Goal: Transaction & Acquisition: Book appointment/travel/reservation

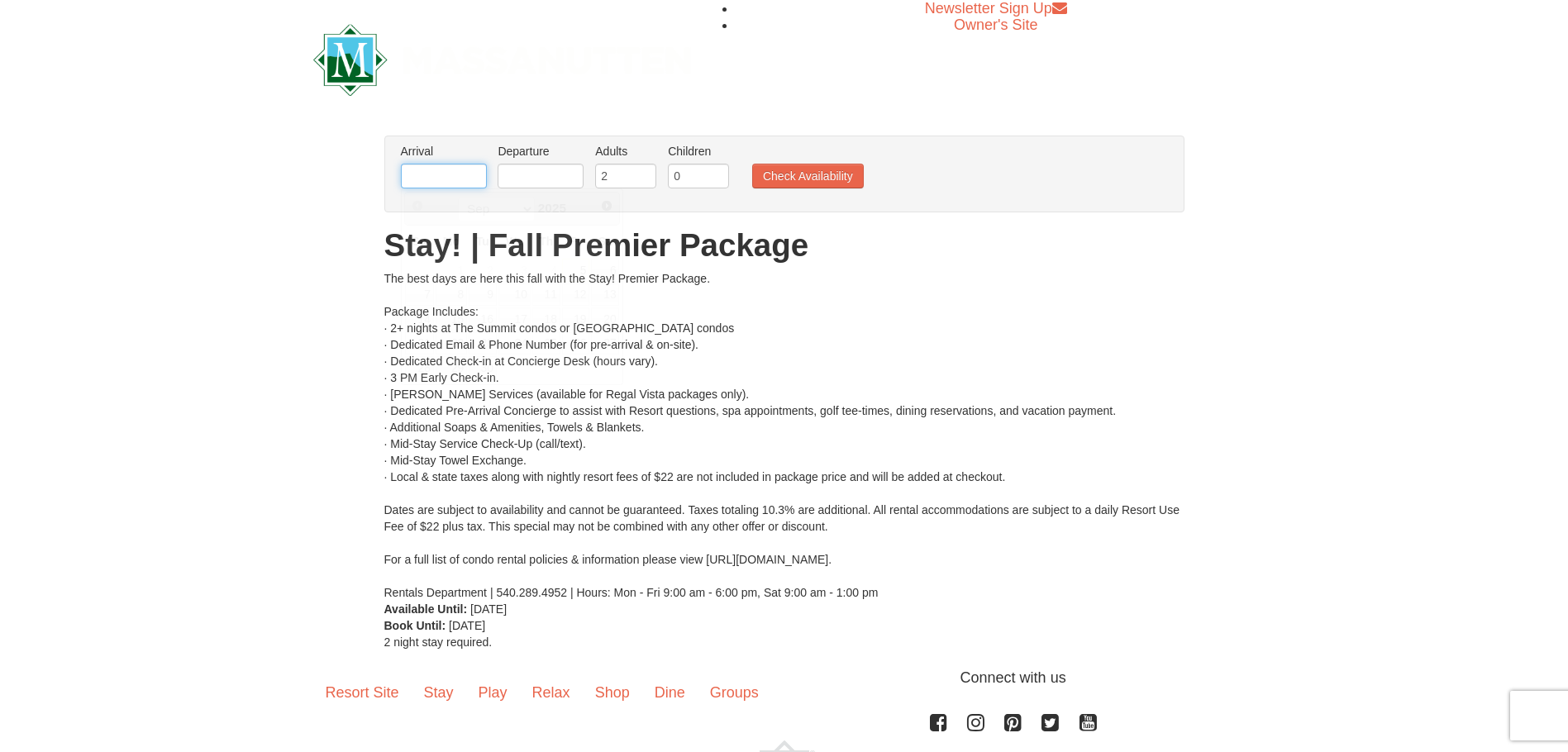
click at [453, 176] on input "text" at bounding box center [444, 177] width 86 height 25
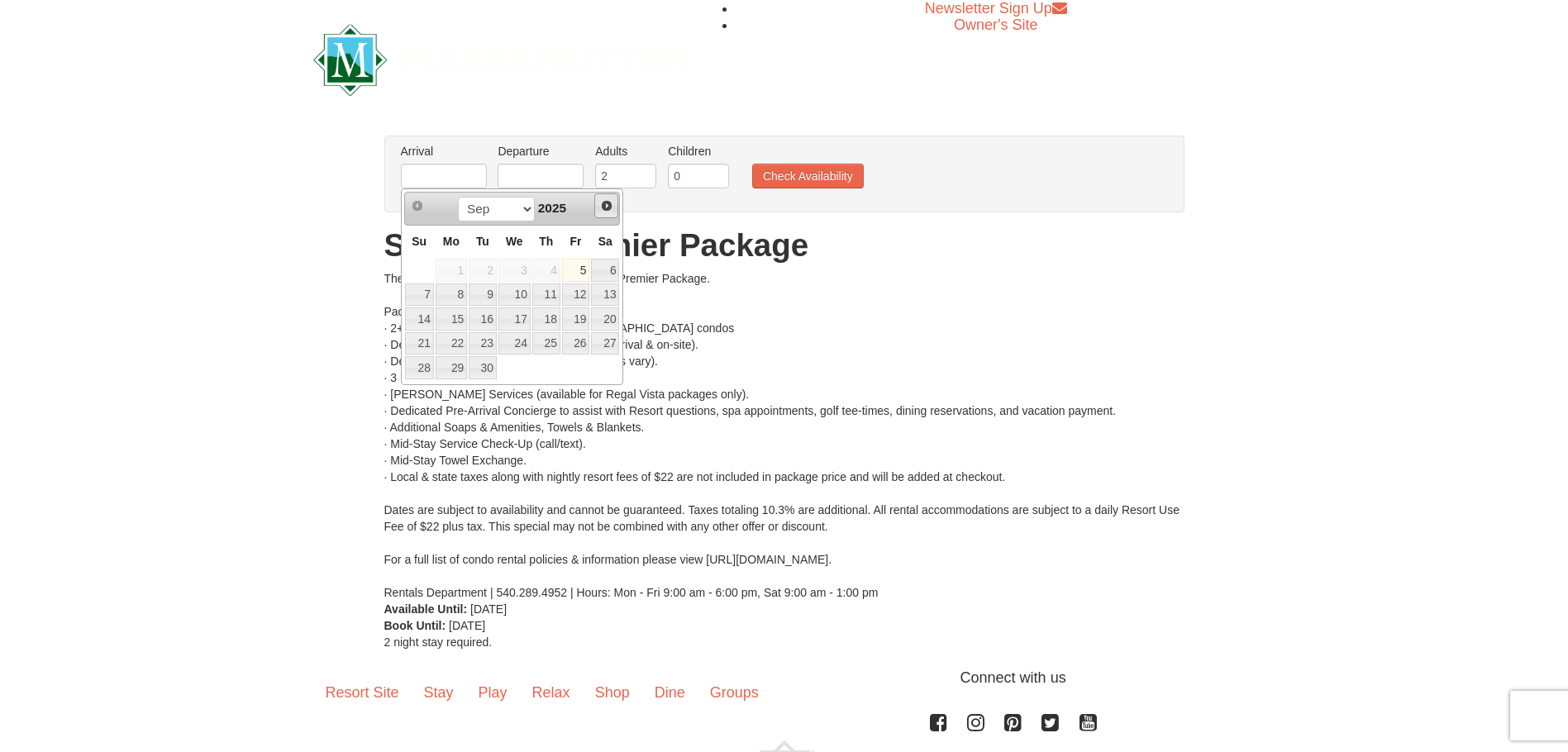
click at [611, 208] on span "Next" at bounding box center [607, 205] width 13 height 13
click at [548, 297] on link "11" at bounding box center [546, 295] width 28 height 23
type input "[DATE]"
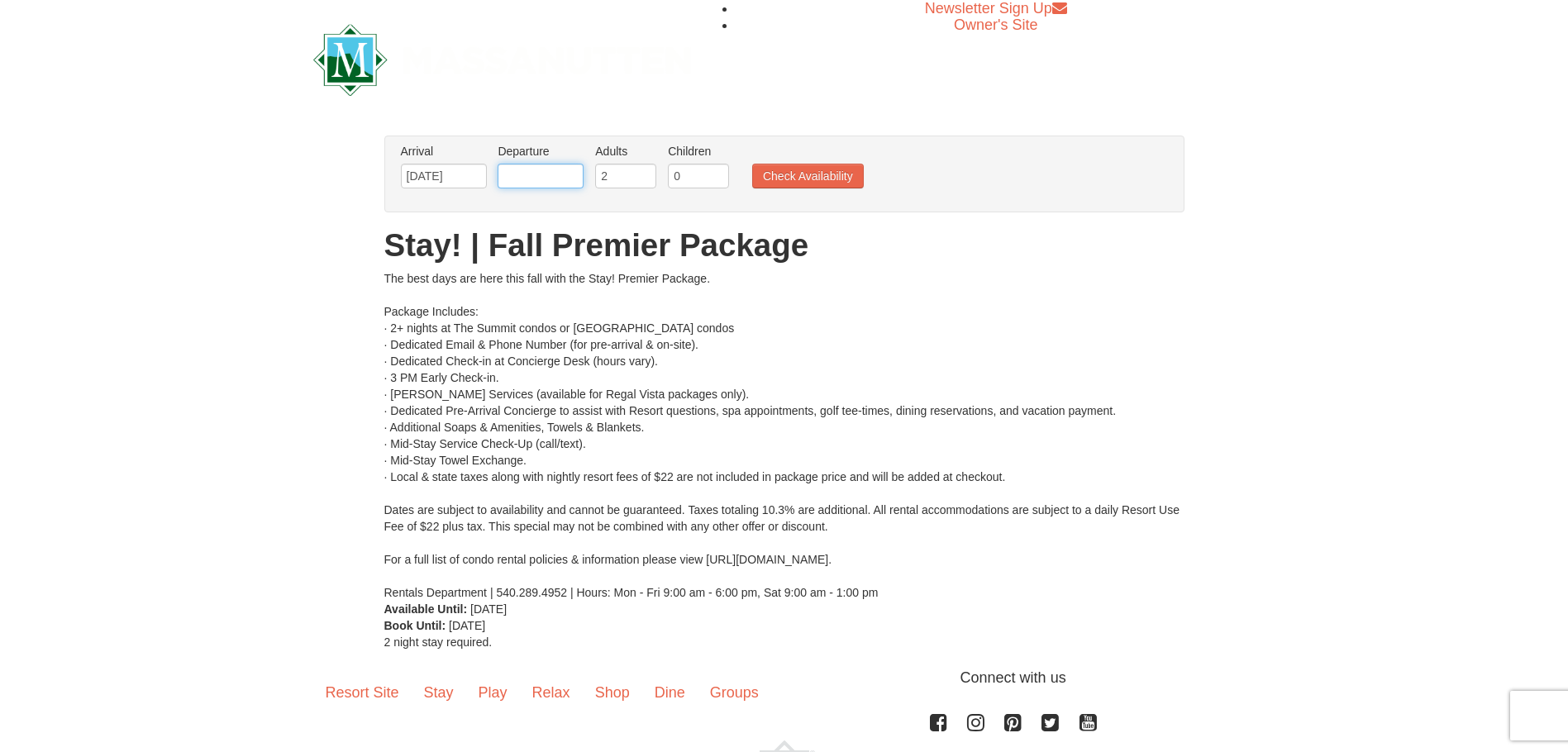
click at [518, 180] on input "text" at bounding box center [541, 177] width 86 height 25
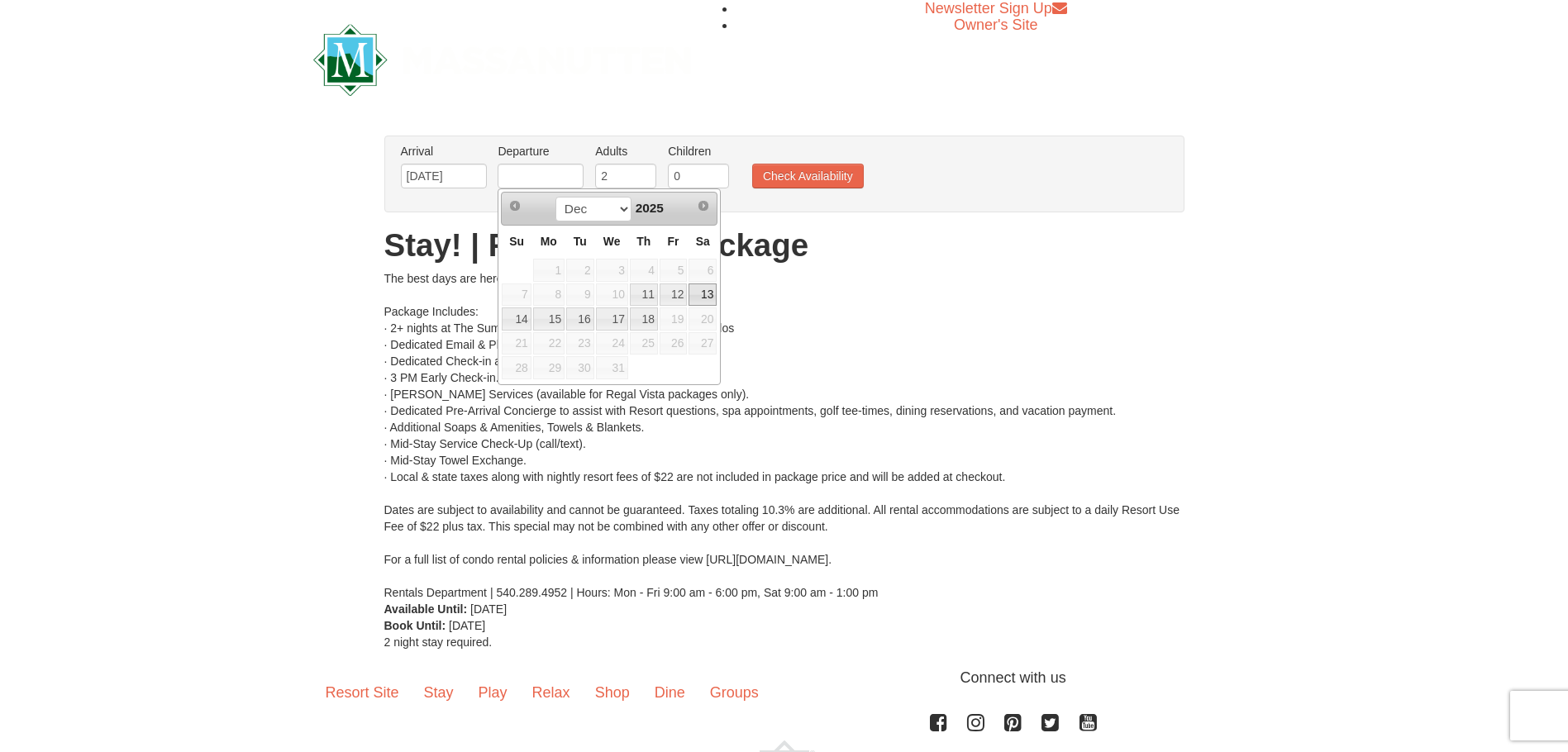
click at [707, 298] on link "13" at bounding box center [702, 295] width 28 height 23
type input "[DATE]"
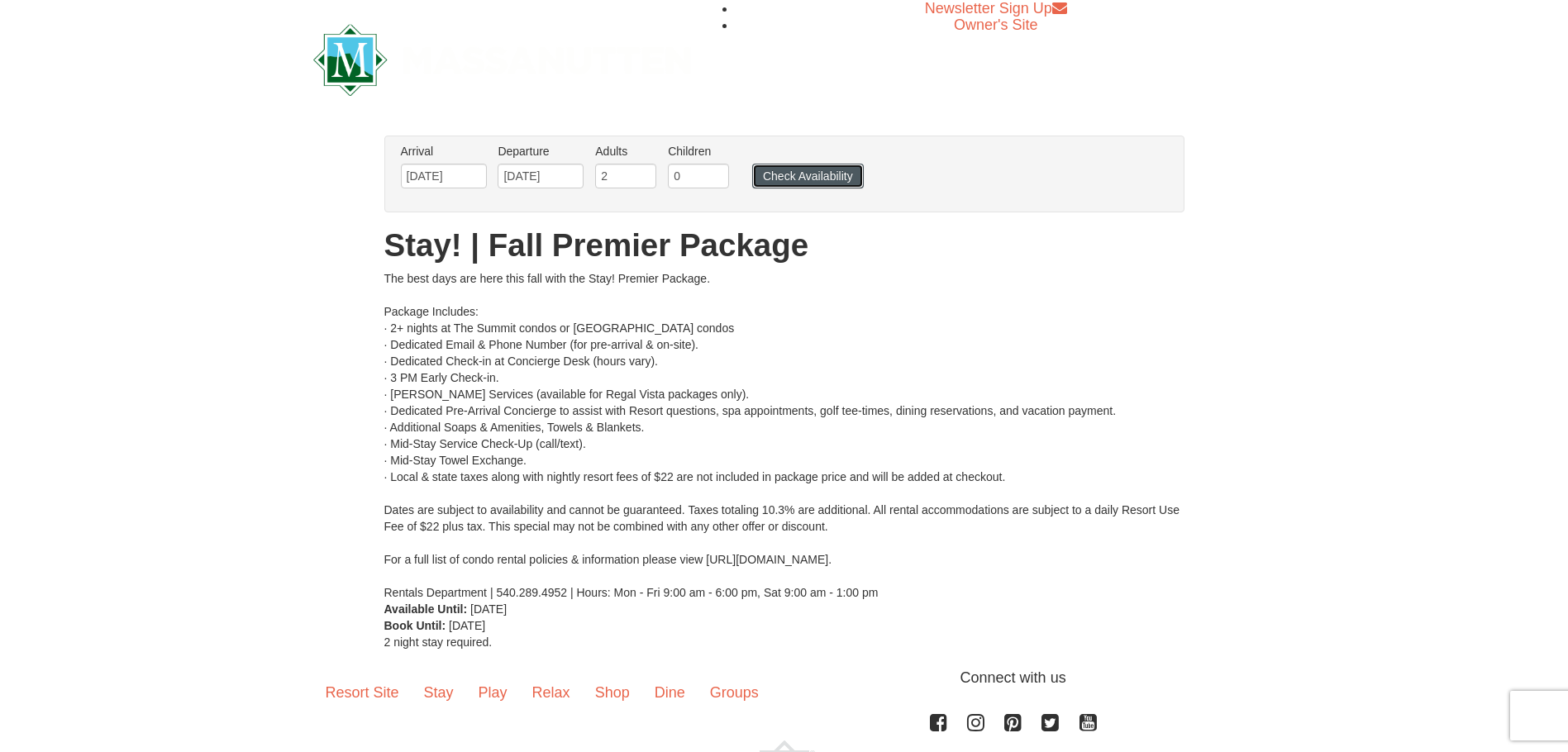
click at [820, 177] on button "Check Availability" at bounding box center [808, 177] width 111 height 25
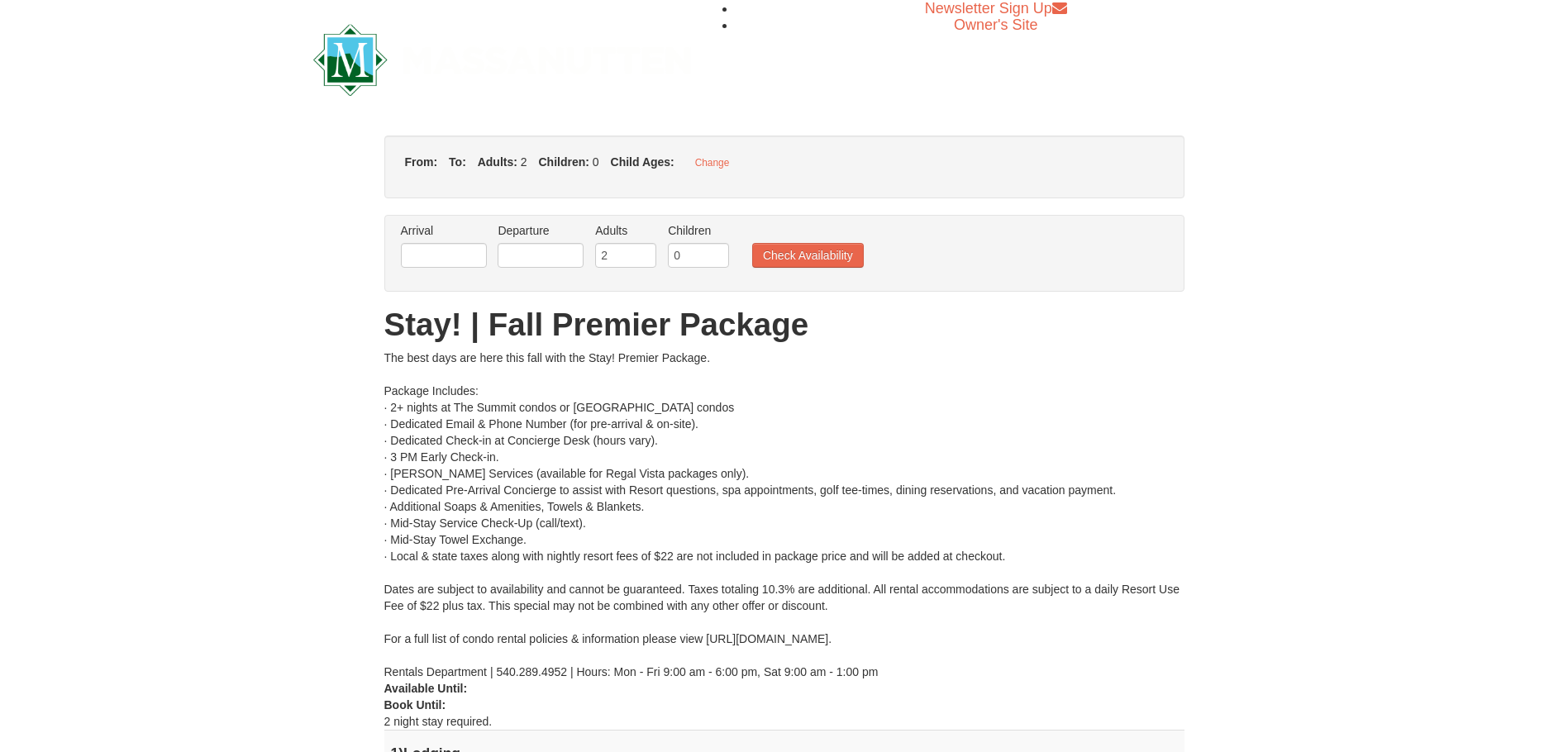
type input "[DATE]"
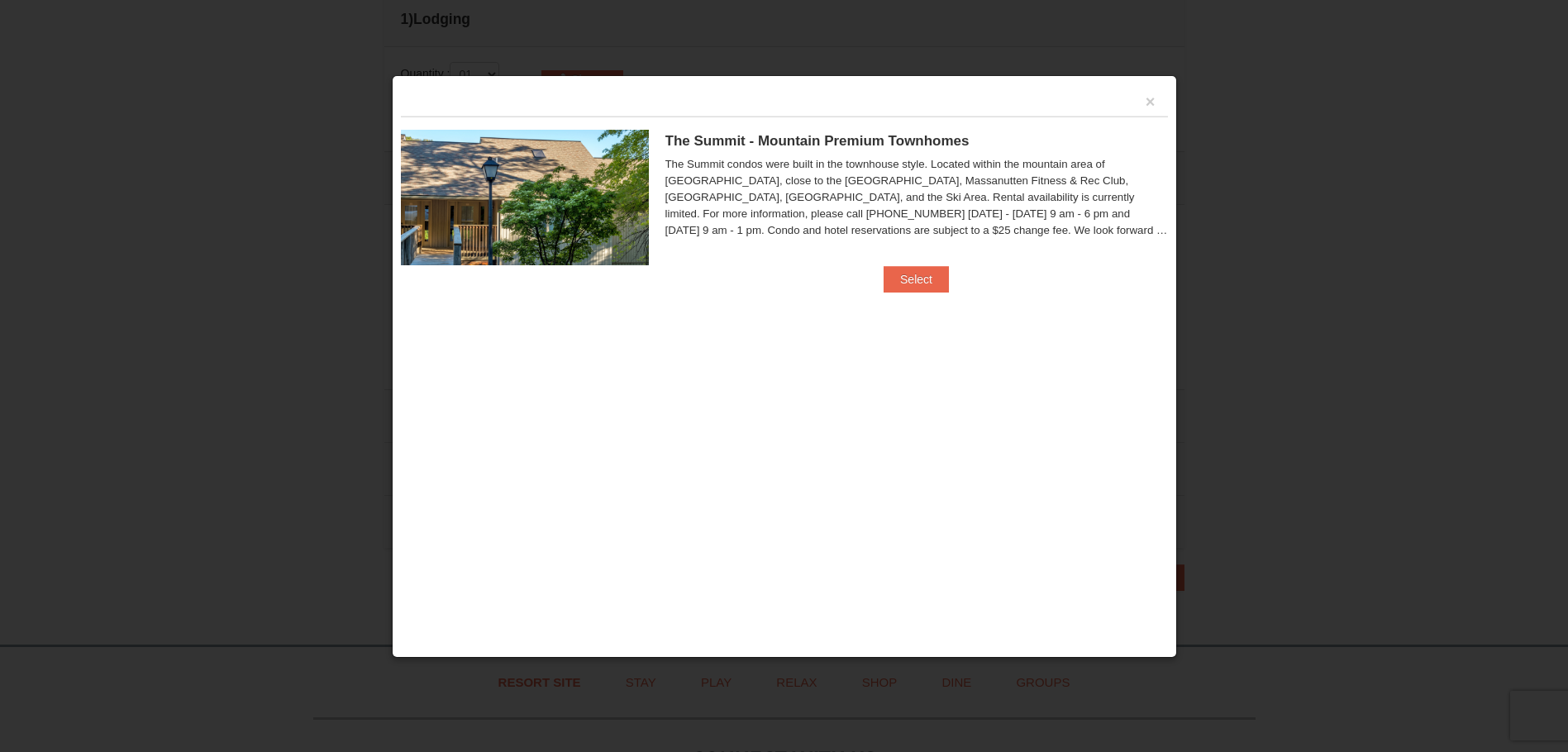
scroll to position [644, 0]
click at [915, 281] on button "Select" at bounding box center [916, 280] width 65 height 27
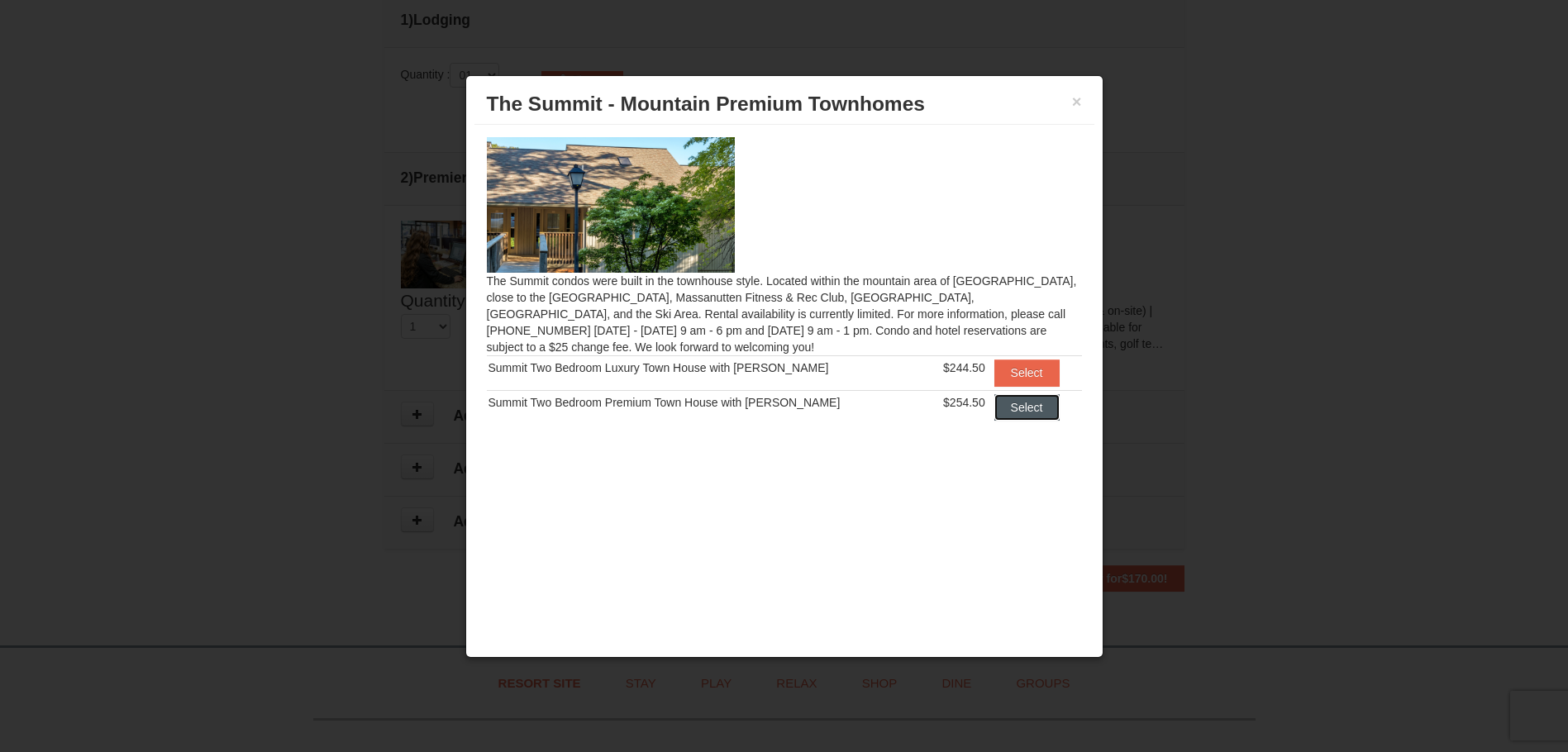
click at [1014, 400] on button "Select" at bounding box center [1027, 408] width 65 height 27
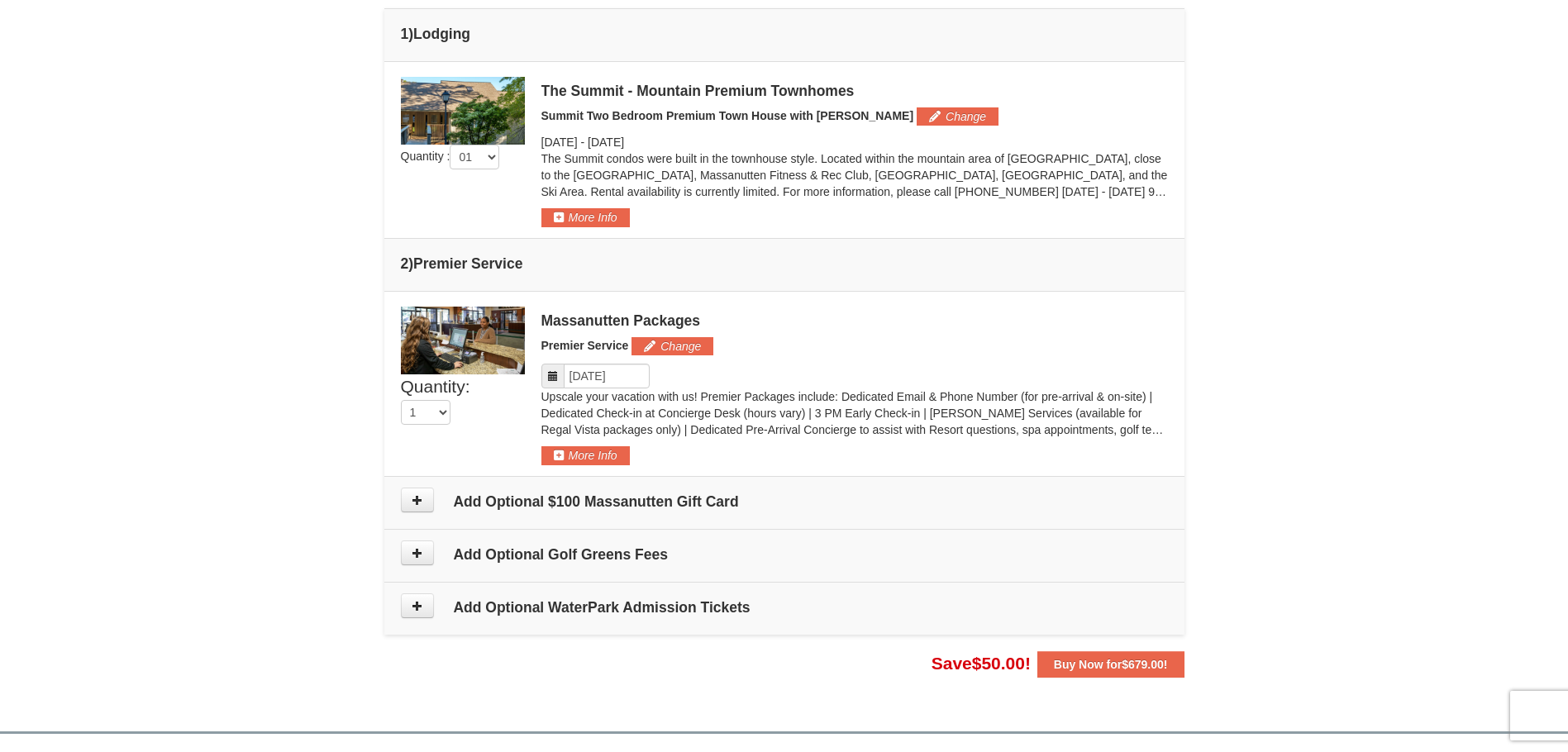
scroll to position [593, 0]
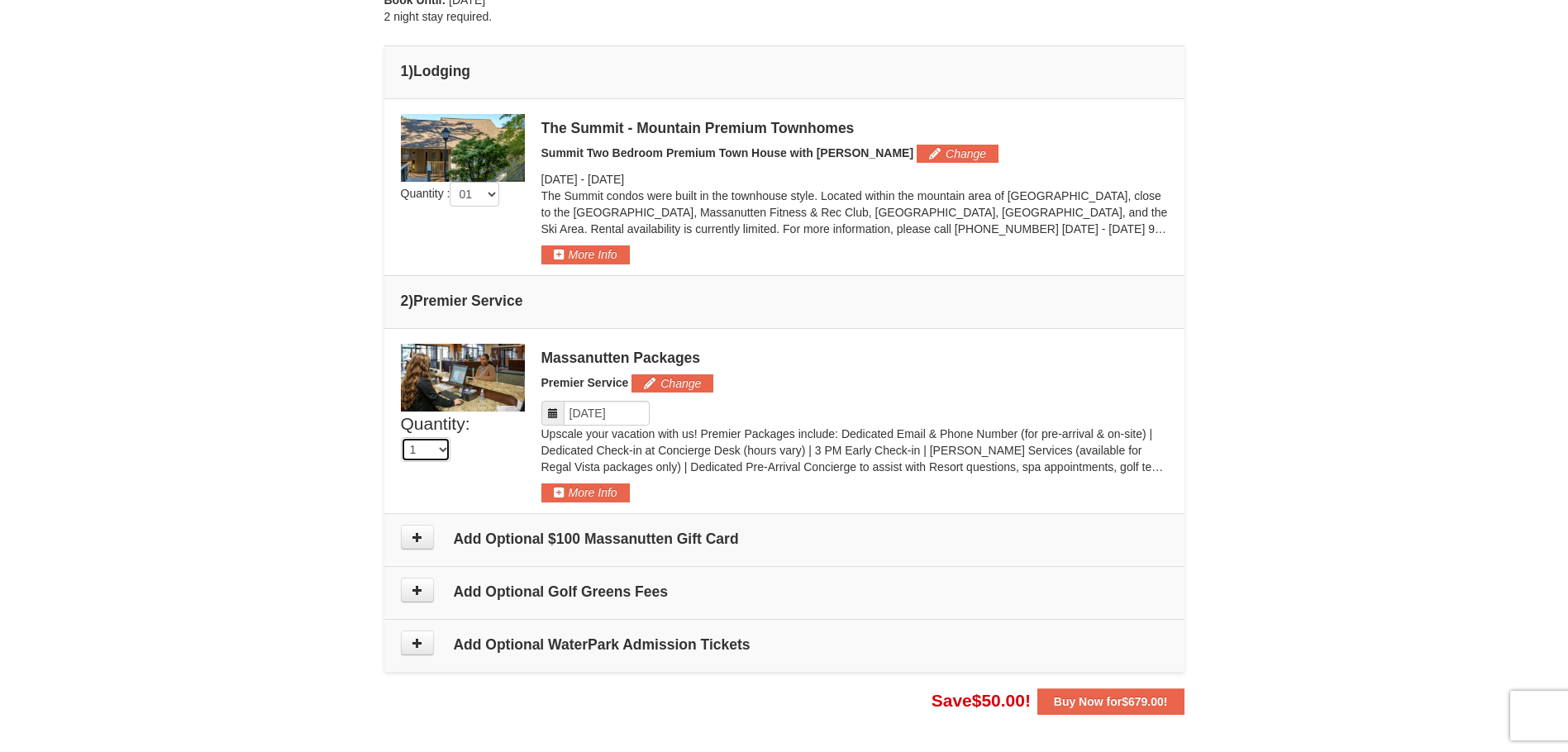
click at [409, 451] on select "1" at bounding box center [425, 450] width 49 height 25
click at [429, 455] on select "1" at bounding box center [425, 450] width 49 height 25
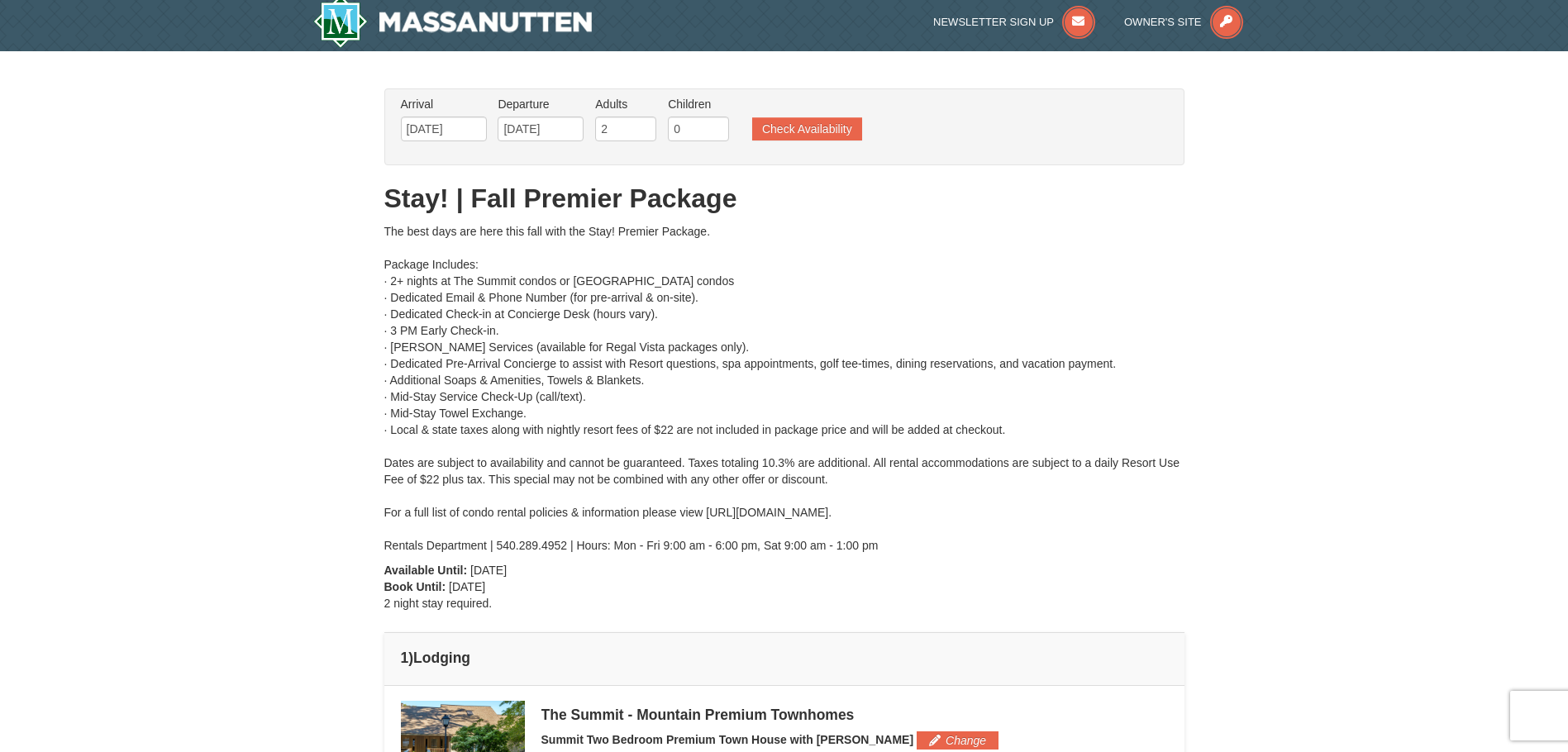
scroll to position [0, 0]
